Goal: Task Accomplishment & Management: Complete application form

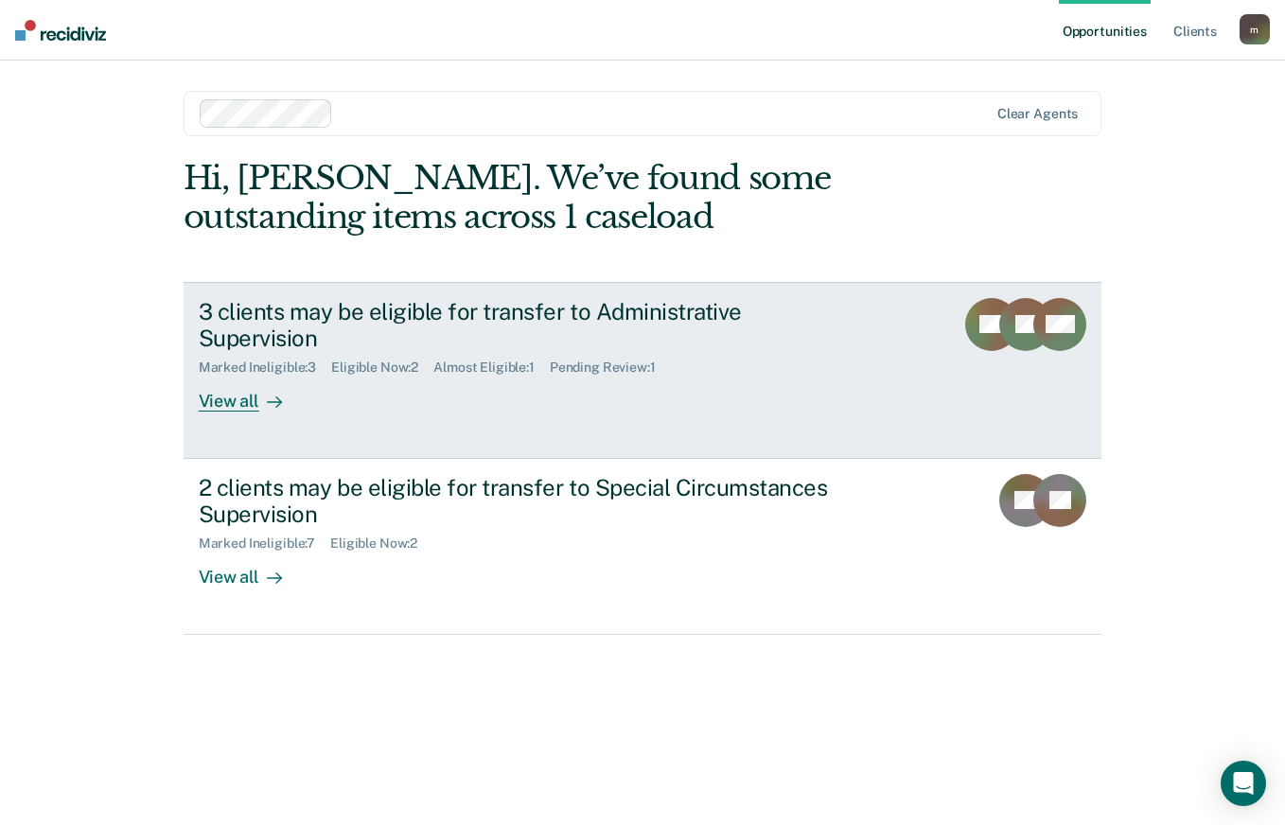
click at [303, 360] on div "Marked Ineligible : 3" at bounding box center [265, 368] width 133 height 16
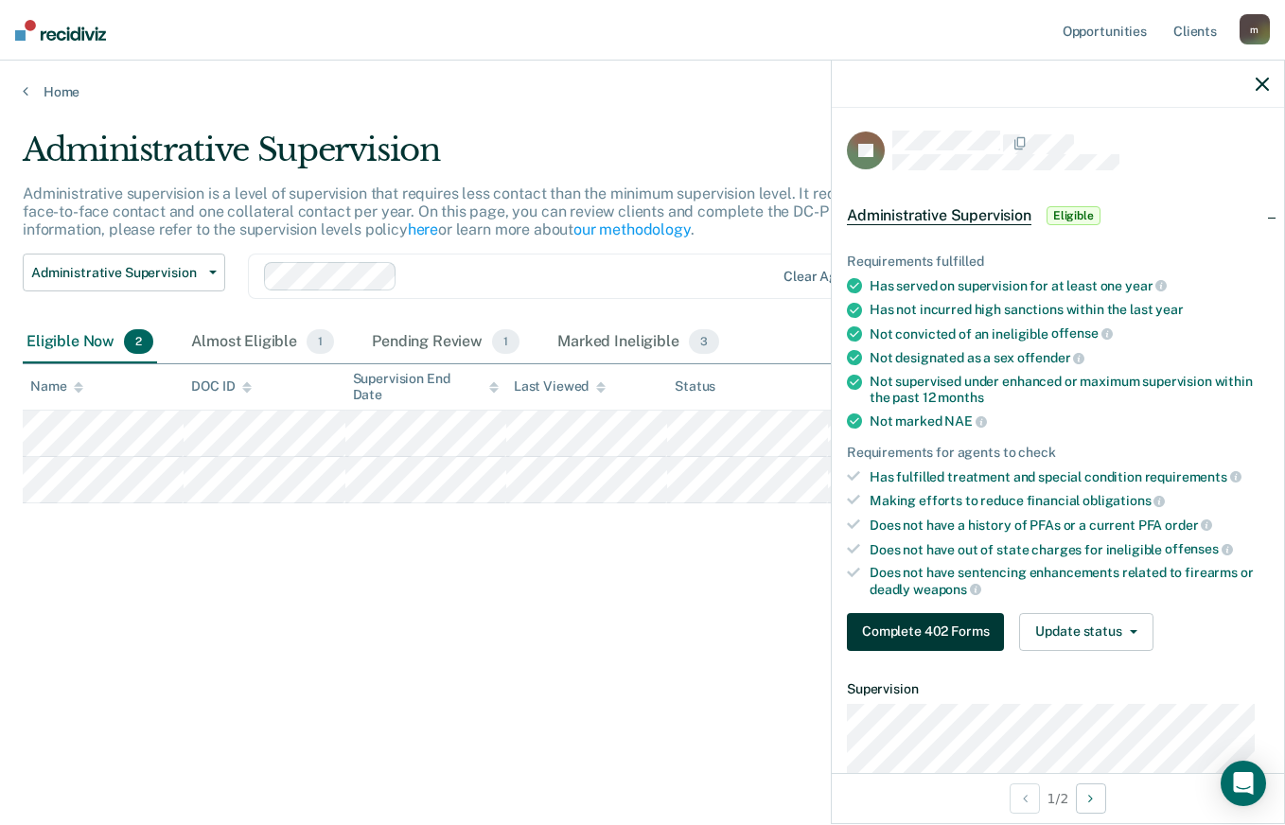
click at [959, 629] on button "Complete 402 Forms" at bounding box center [925, 632] width 157 height 38
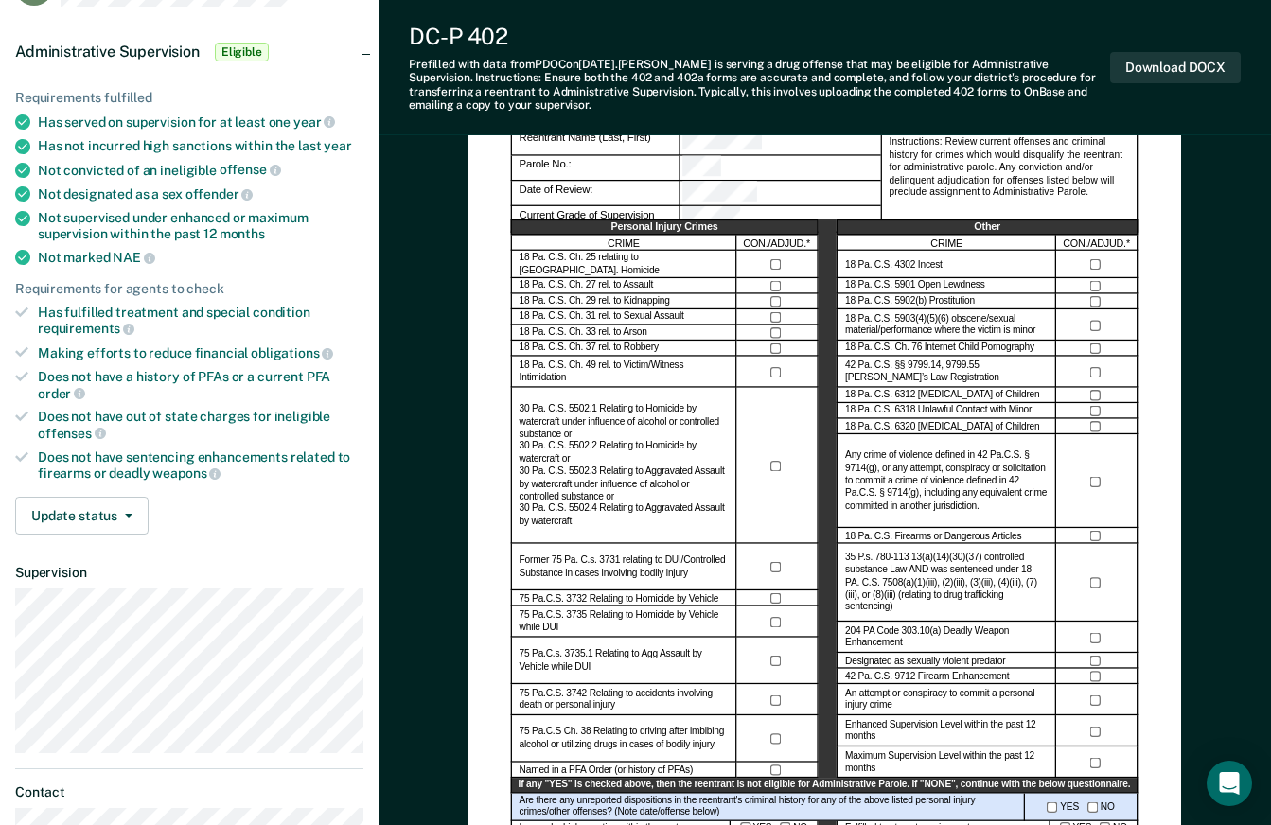
scroll to position [284, 0]
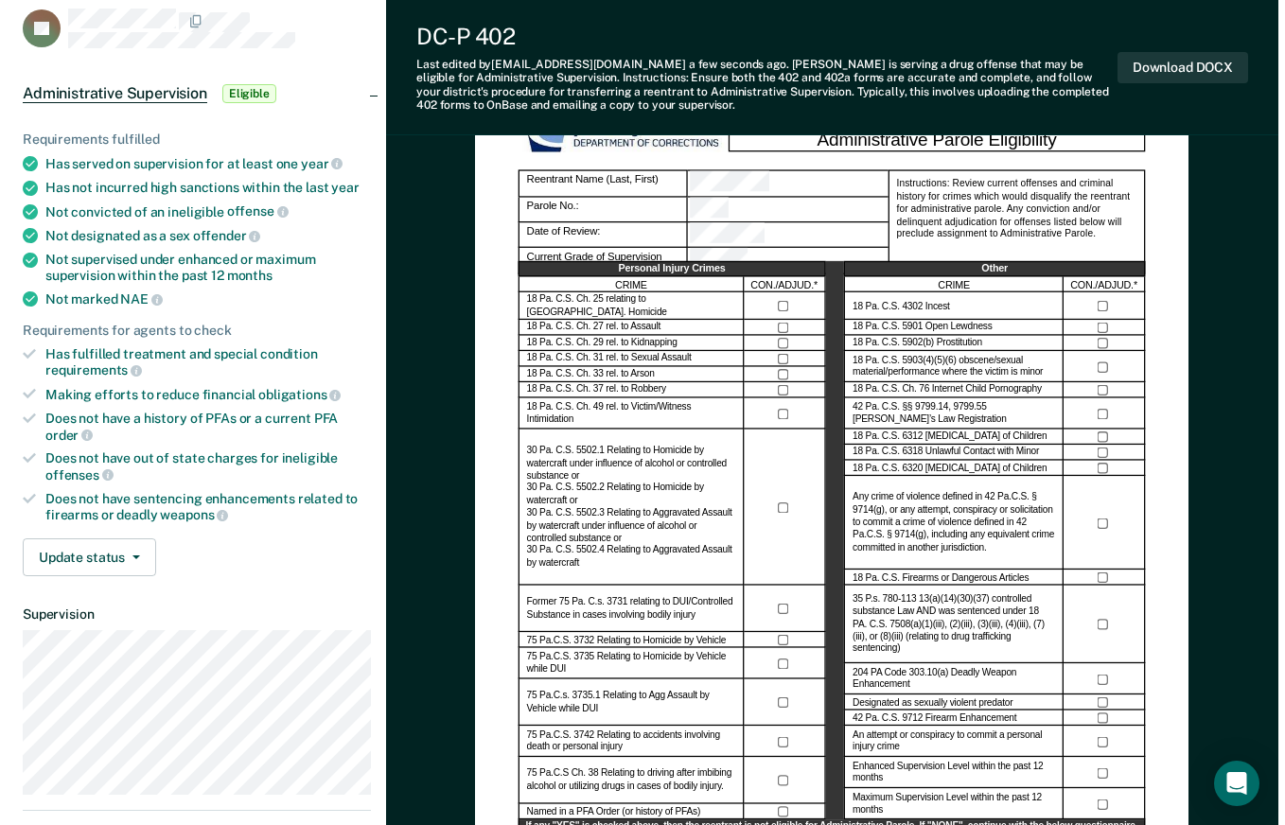
scroll to position [0, 0]
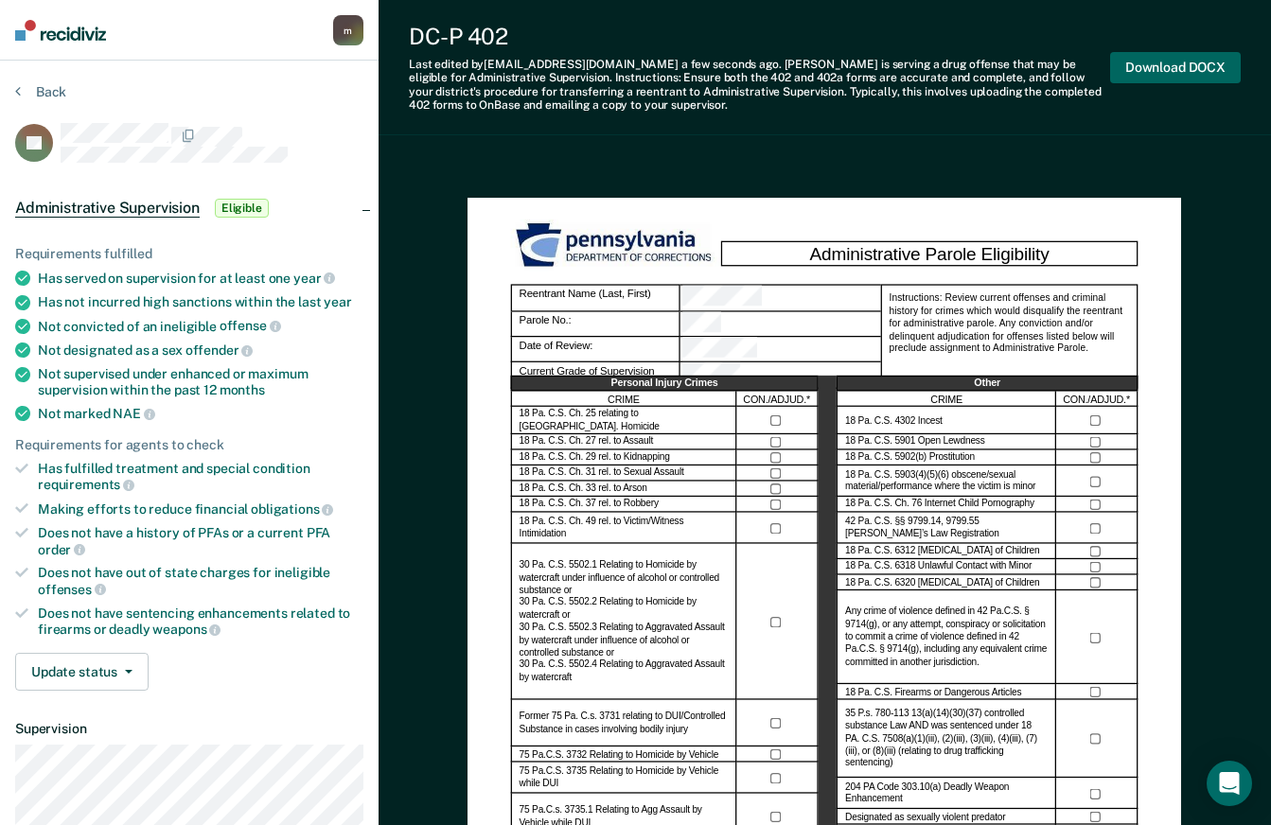
click at [1158, 68] on button "Download DOCX" at bounding box center [1175, 67] width 131 height 31
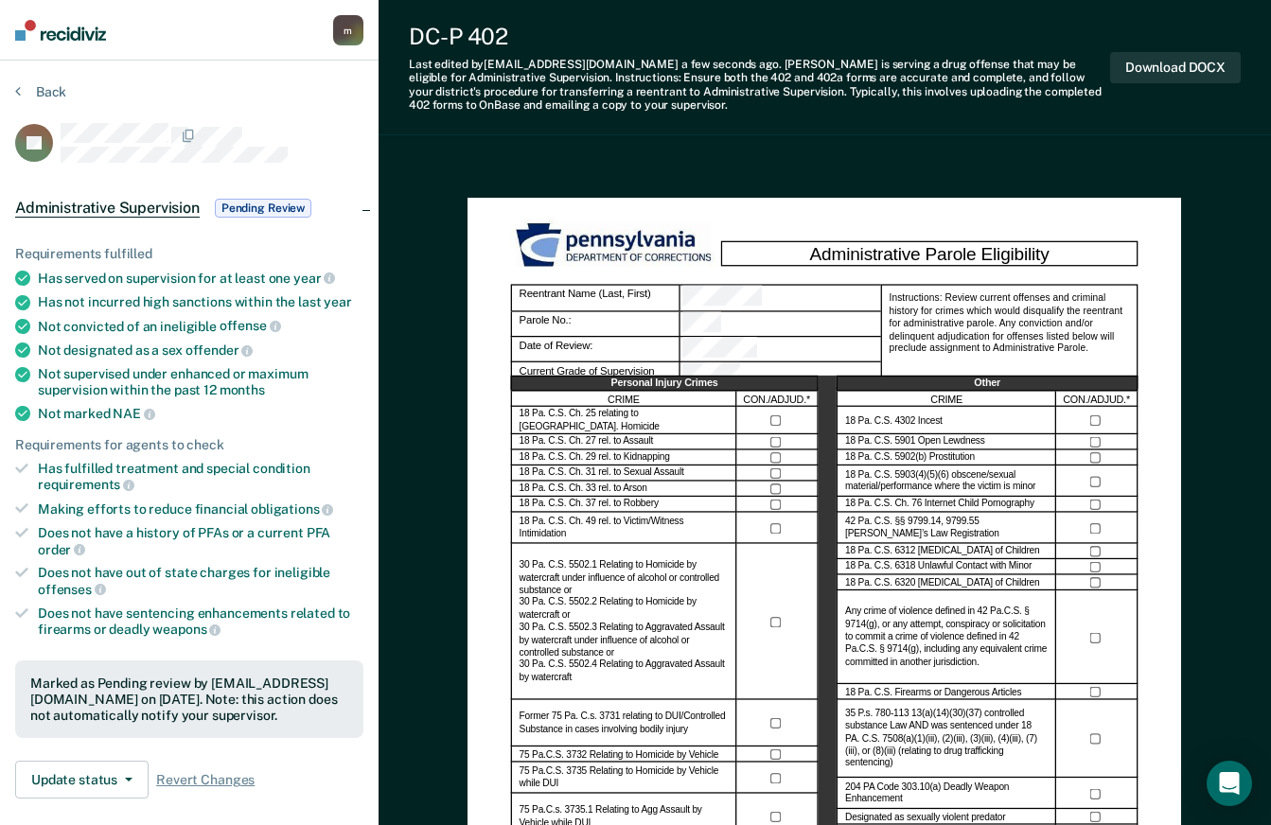
click at [52, 87] on button "Back" at bounding box center [40, 91] width 51 height 17
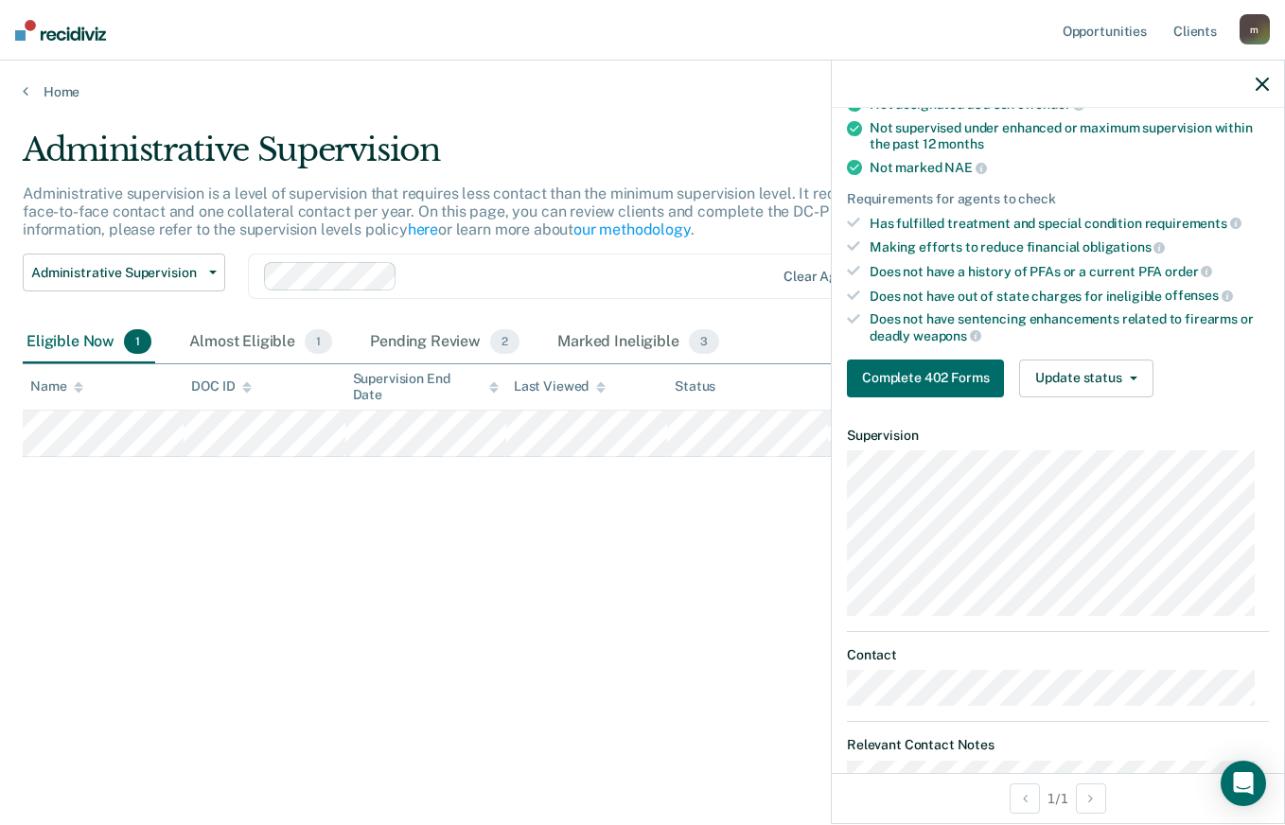
scroll to position [284, 0]
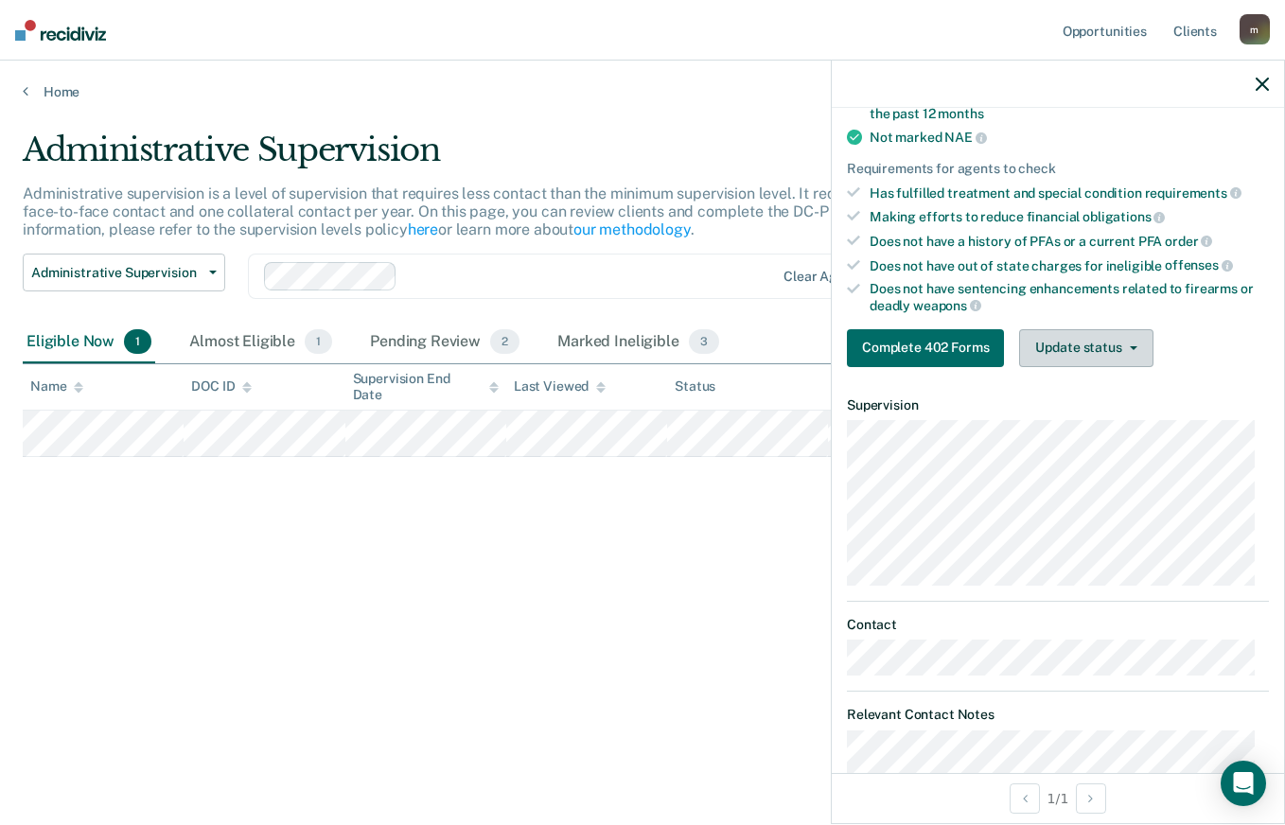
click at [1109, 335] on button "Update status" at bounding box center [1085, 348] width 133 height 38
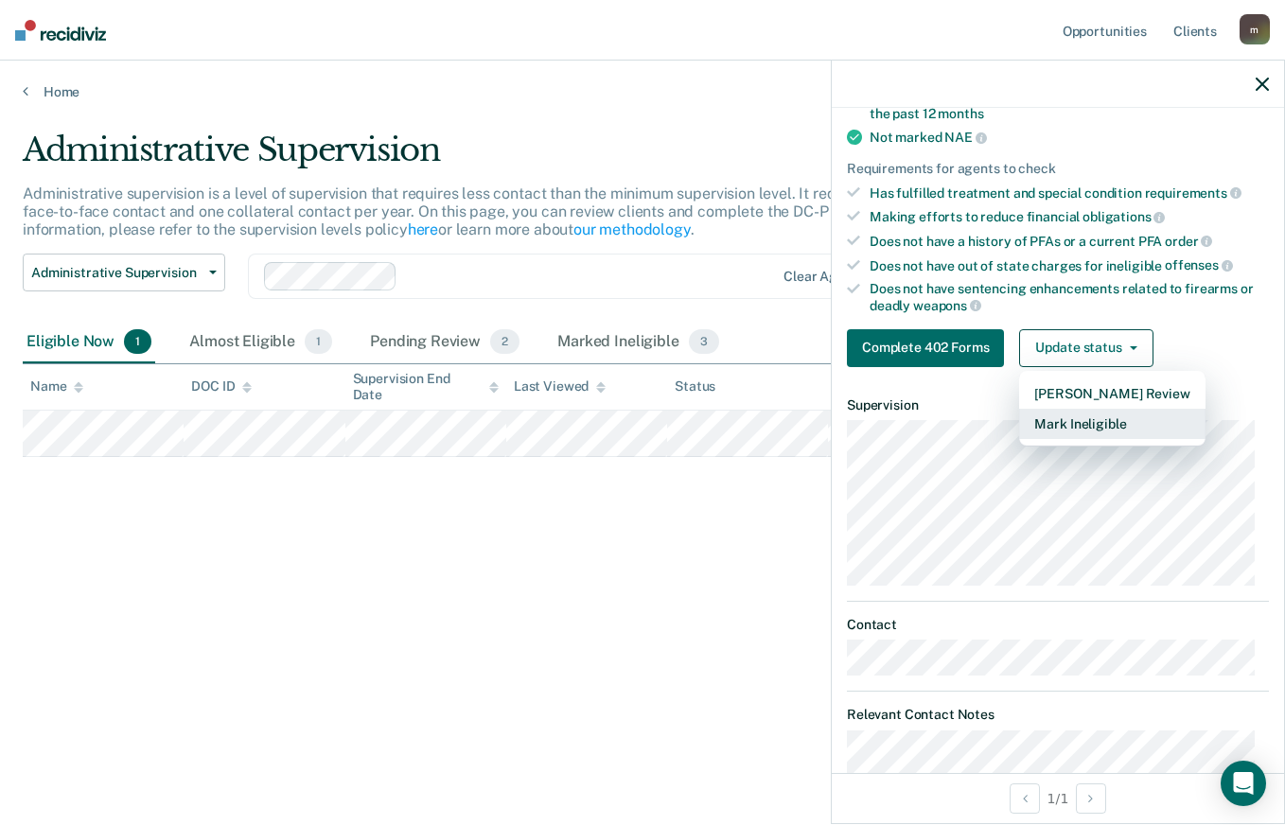
click at [1094, 427] on button "Mark Ineligible" at bounding box center [1112, 424] width 186 height 30
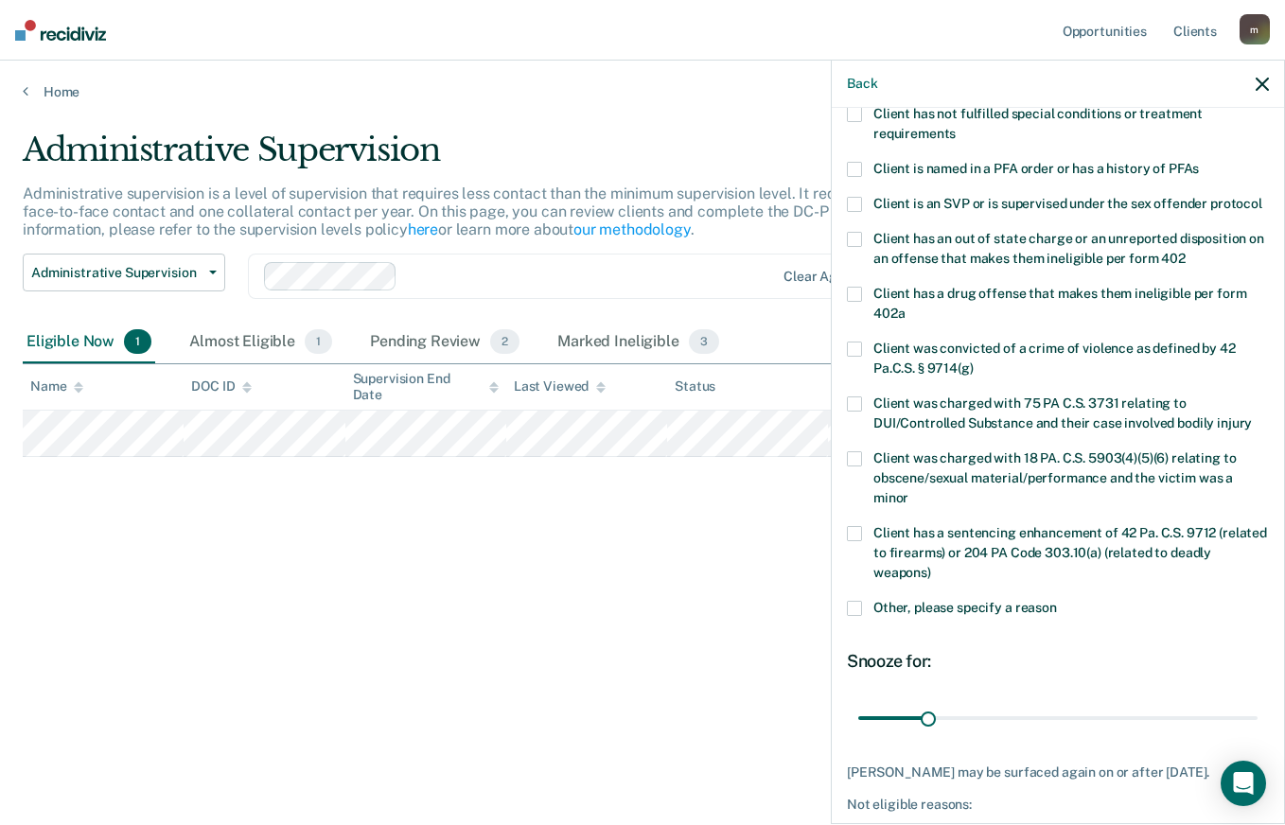
scroll to position [0, 0]
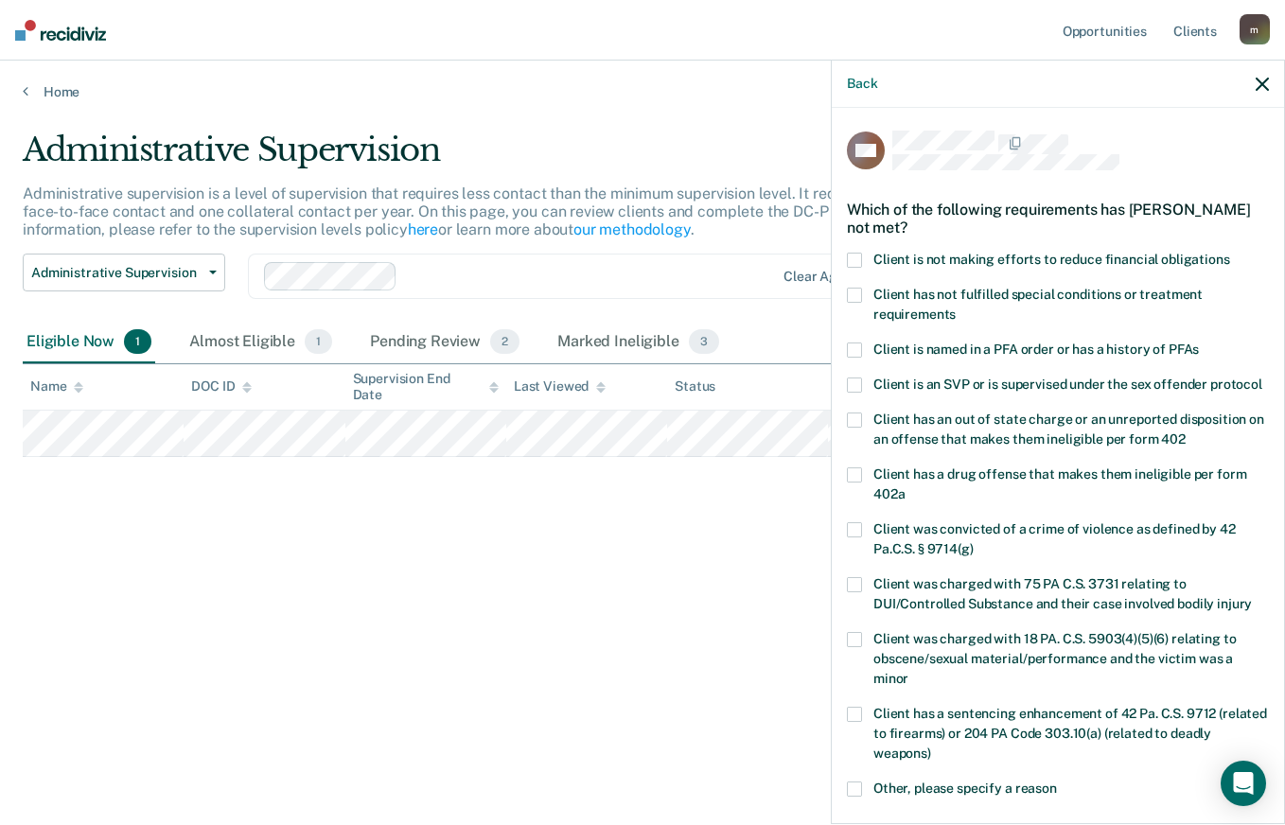
click at [908, 311] on span "Client has not fulfilled special conditions or treatment requirements" at bounding box center [1038, 304] width 329 height 35
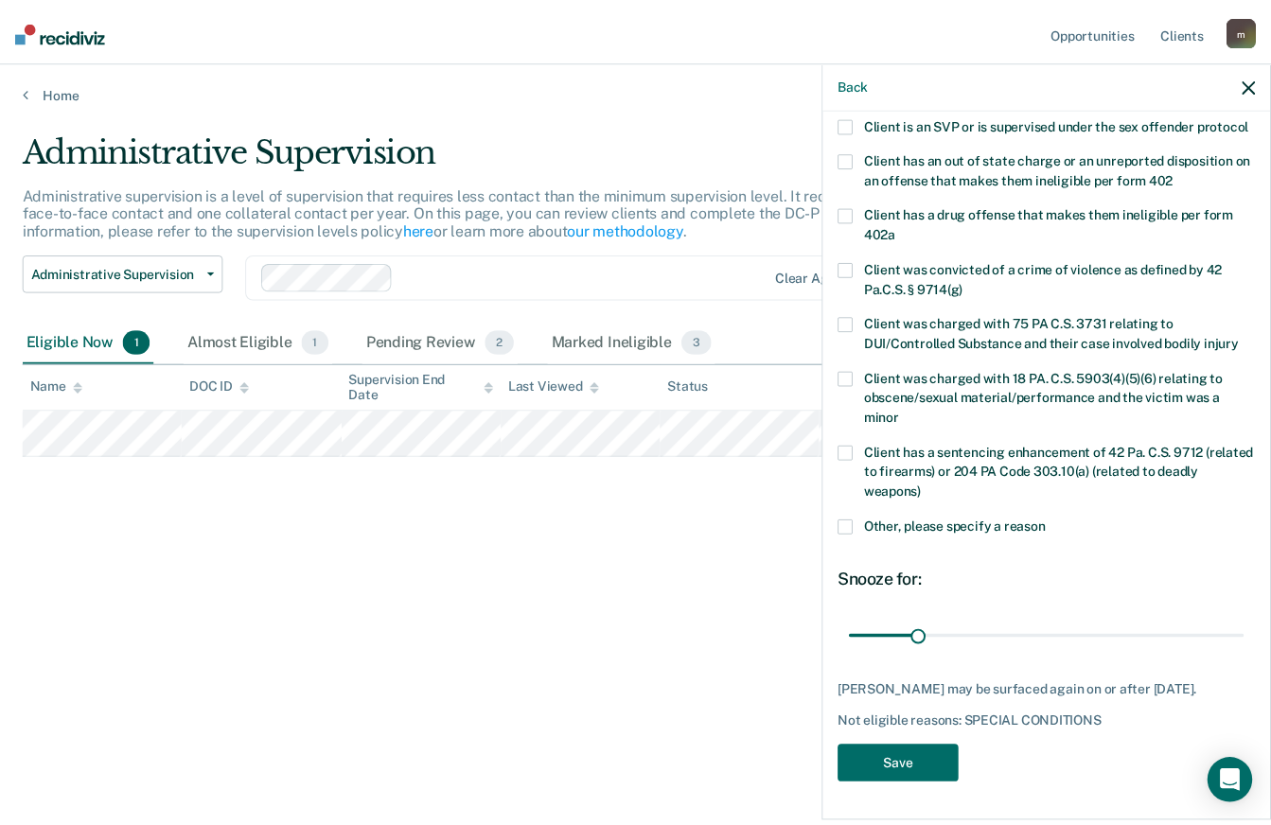
scroll to position [294, 0]
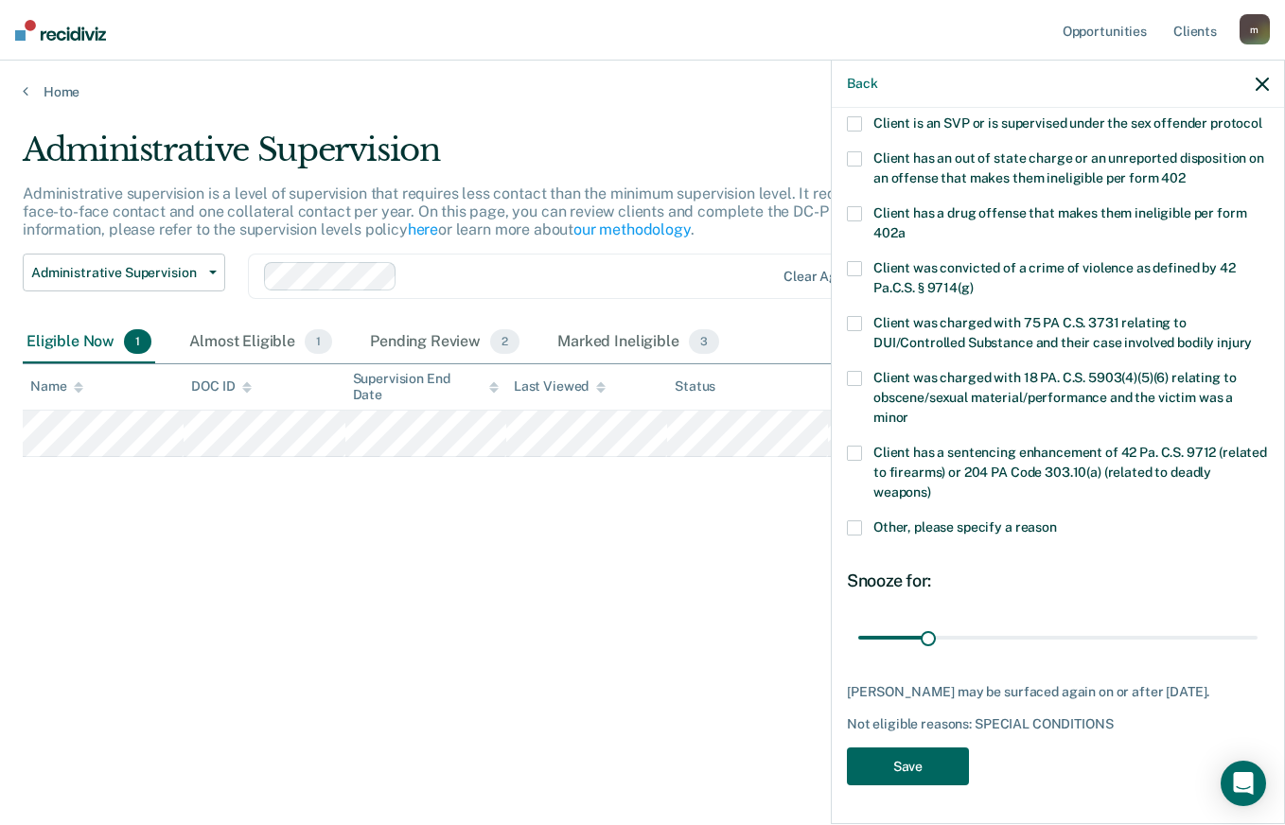
click at [923, 769] on button "Save" at bounding box center [908, 767] width 122 height 39
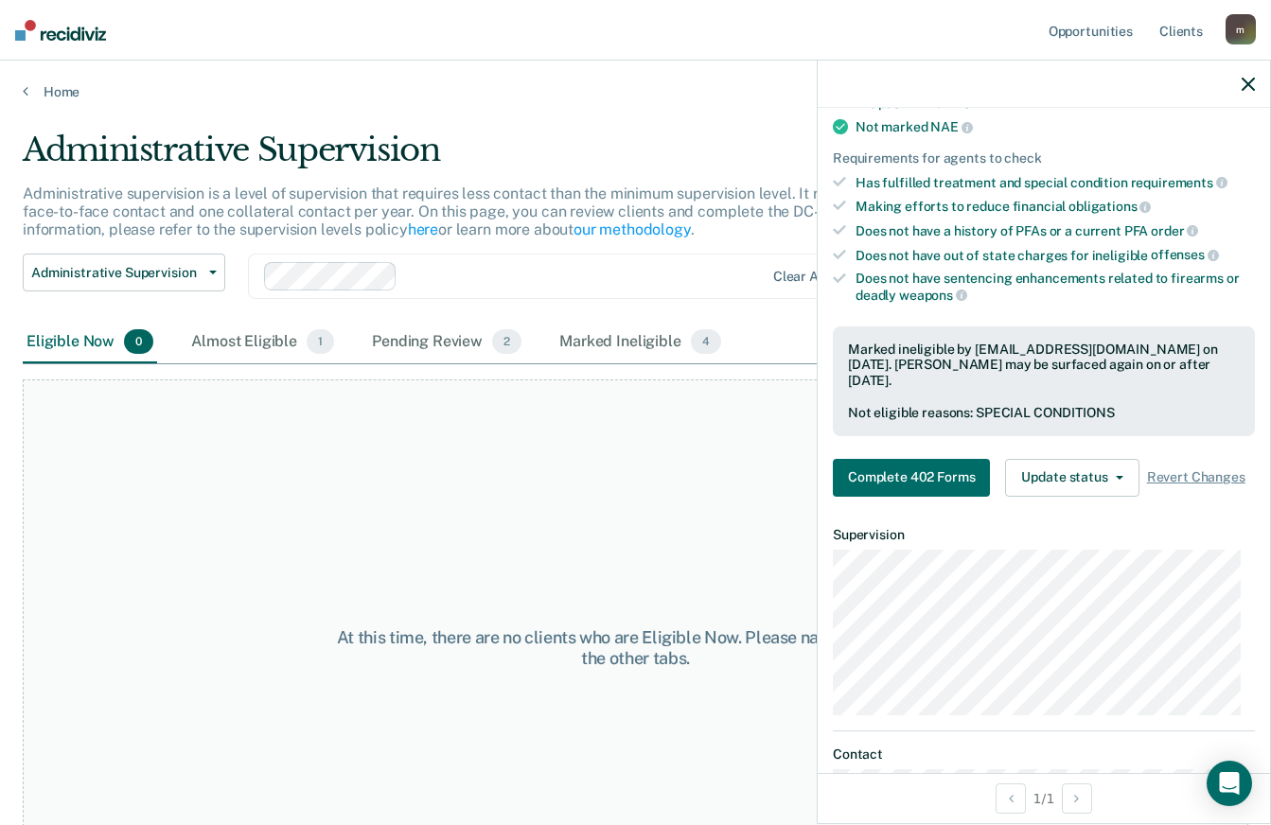
click at [1245, 85] on icon "button" at bounding box center [1248, 84] width 13 height 13
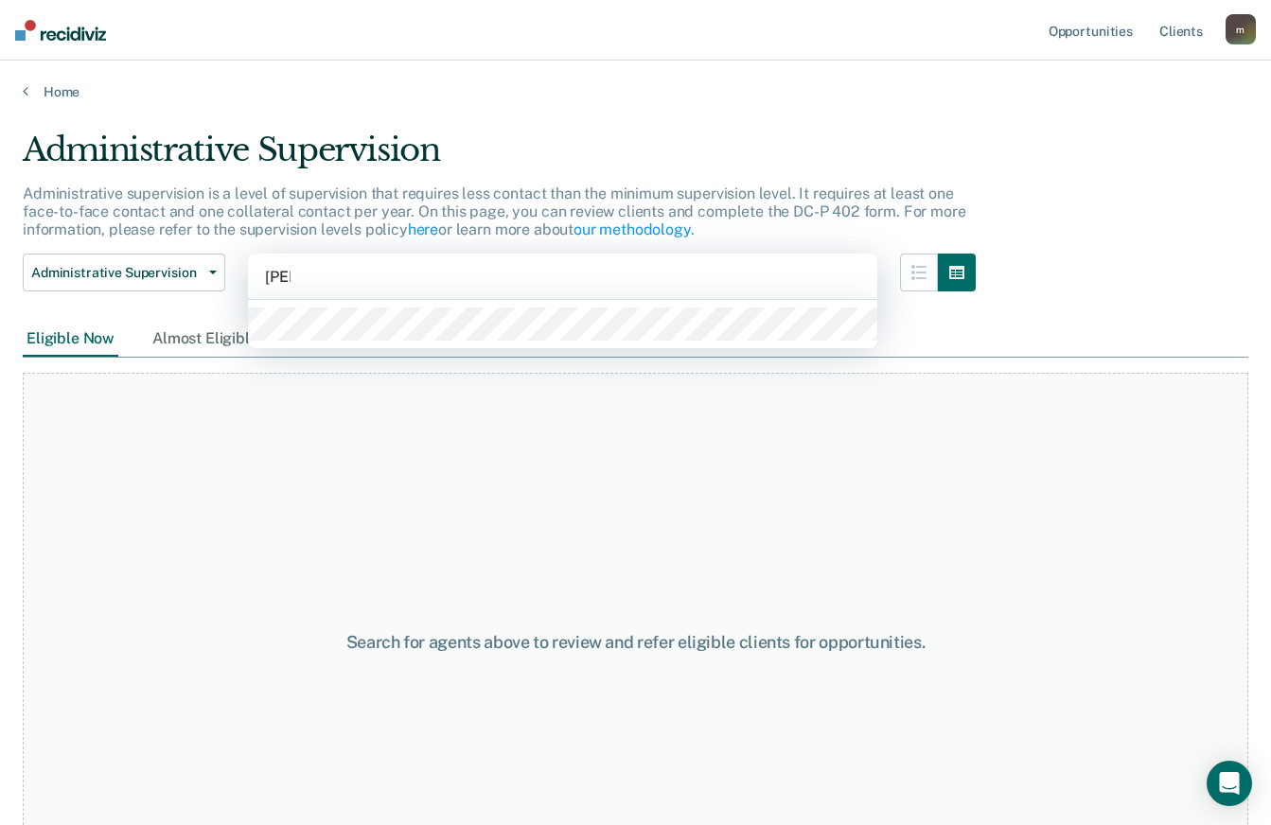
type input "blank"
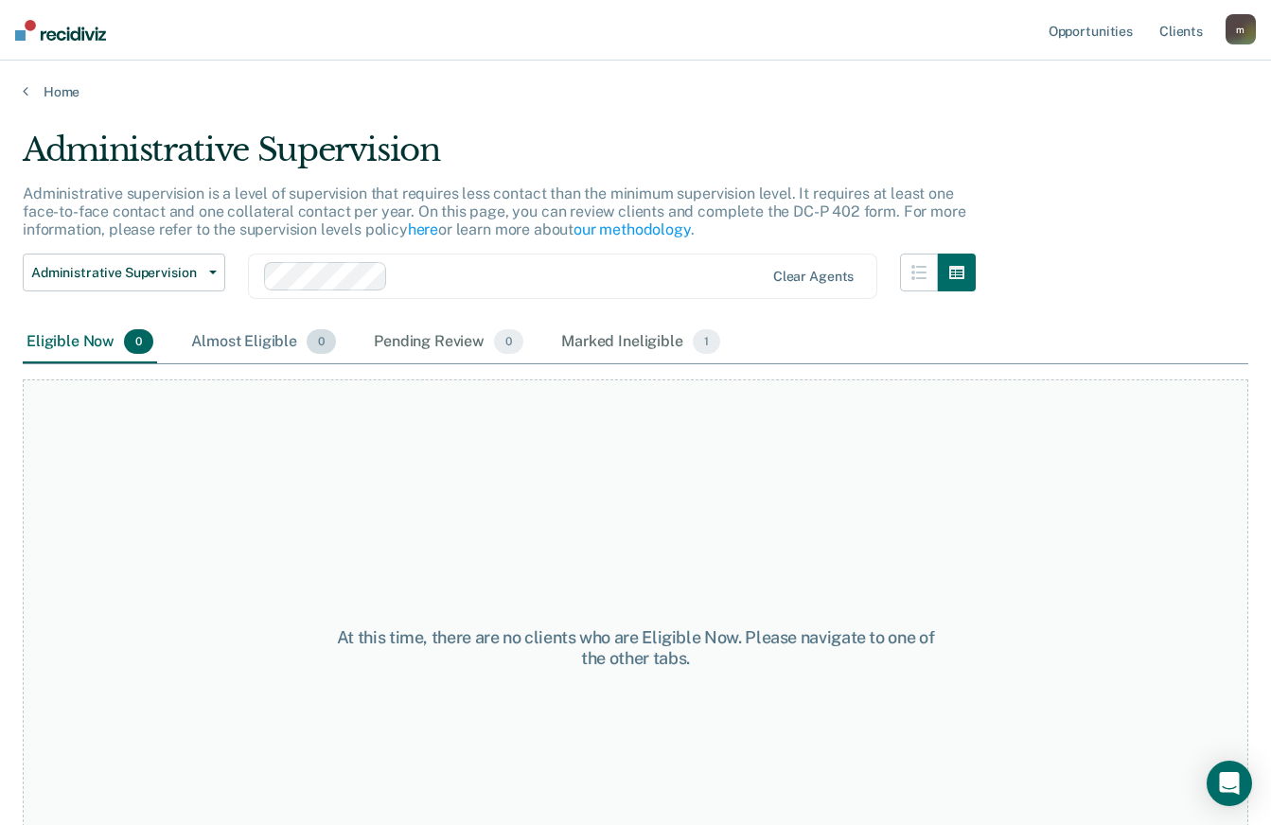
click at [281, 345] on div "Almost Eligible 0" at bounding box center [263, 343] width 152 height 42
click at [439, 347] on div "Pending Review 0" at bounding box center [448, 343] width 157 height 42
drag, startPoint x: 439, startPoint y: 347, endPoint x: 628, endPoint y: 339, distance: 189.5
click at [628, 339] on div "Marked Ineligible 1" at bounding box center [640, 343] width 167 height 42
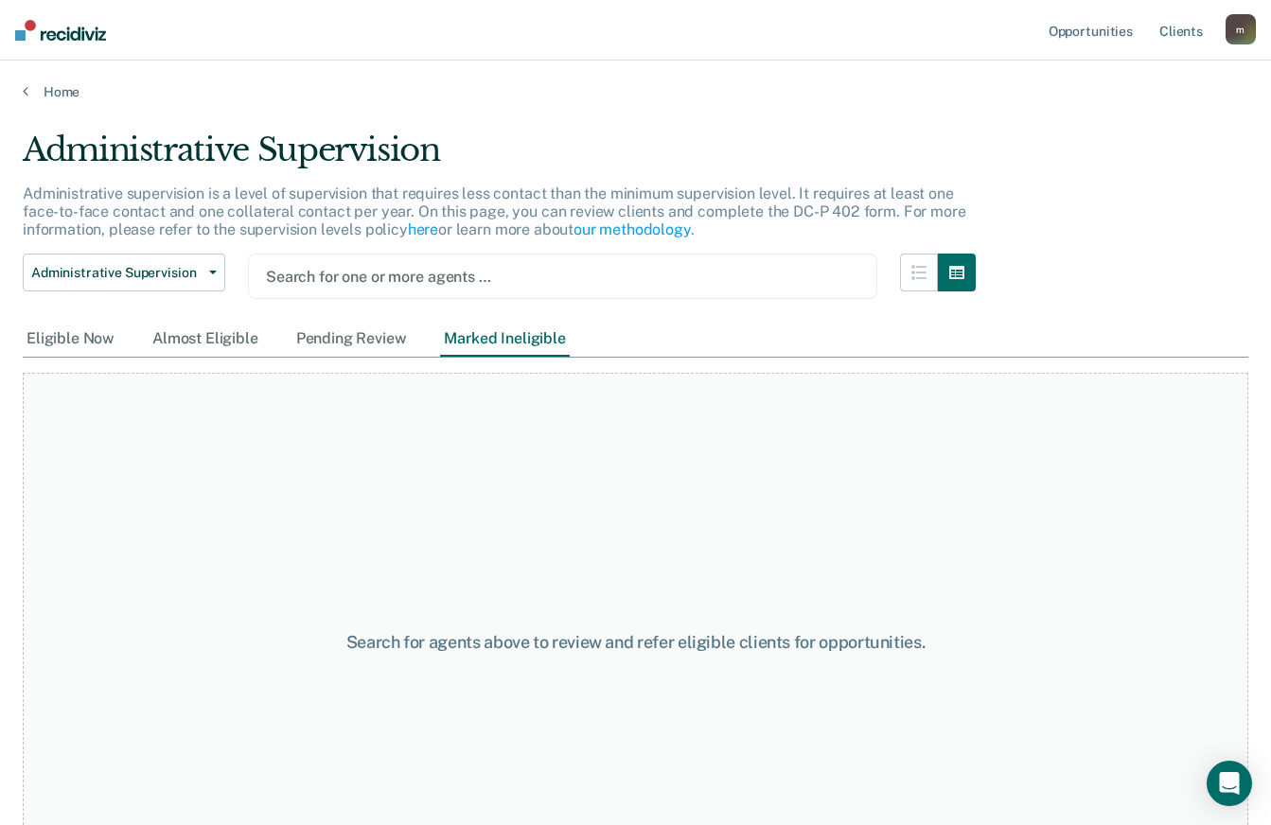
click at [366, 278] on div at bounding box center [562, 277] width 593 height 22
